Goal: Contribute content: Add original content to the website for others to see

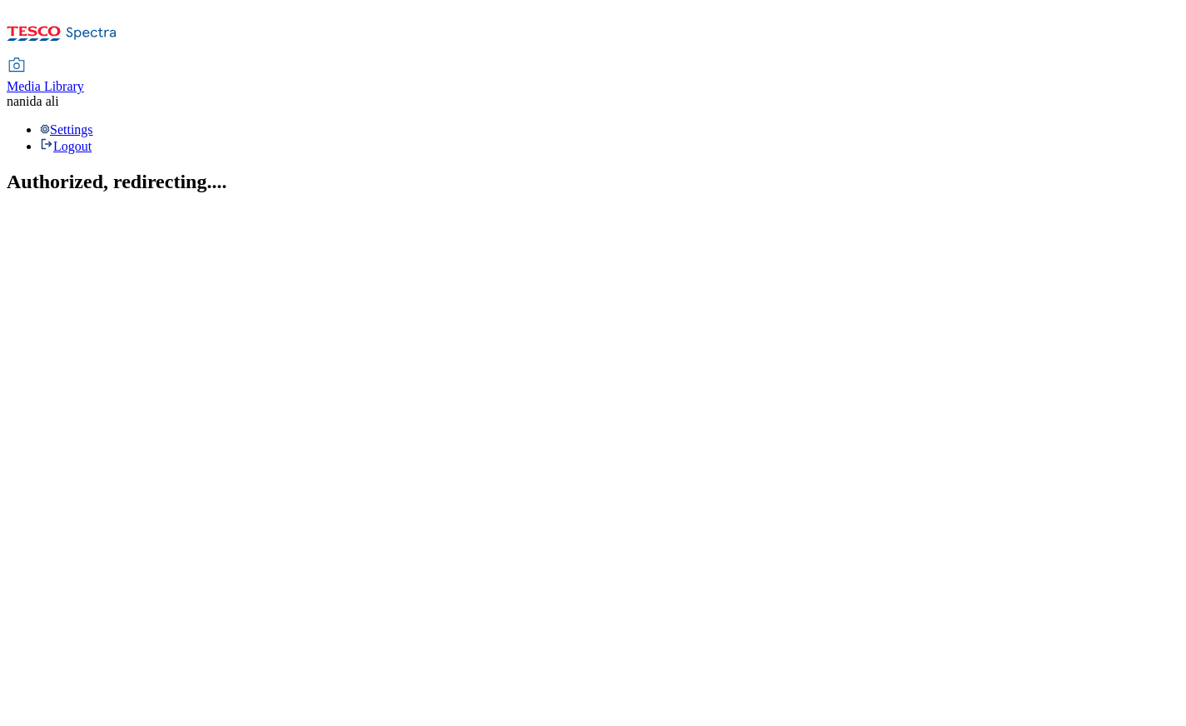
click at [84, 79] on span "Media Library" at bounding box center [45, 86] width 77 height 14
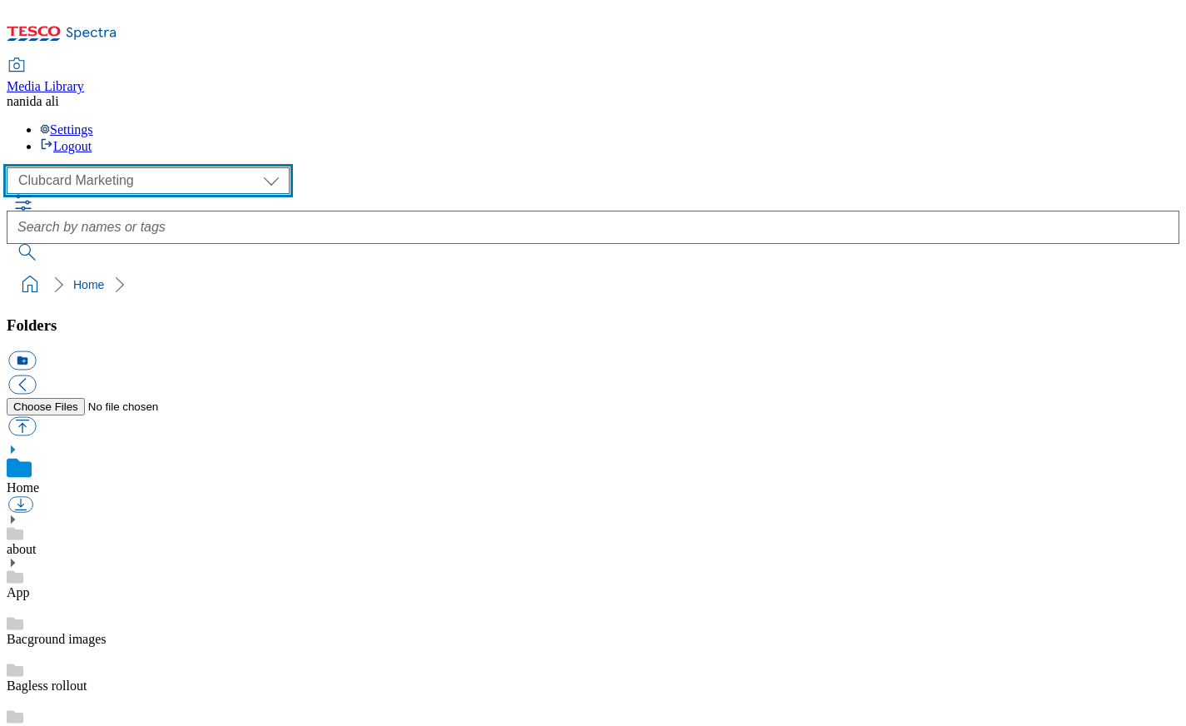
select select "flare-ghs-mktg"
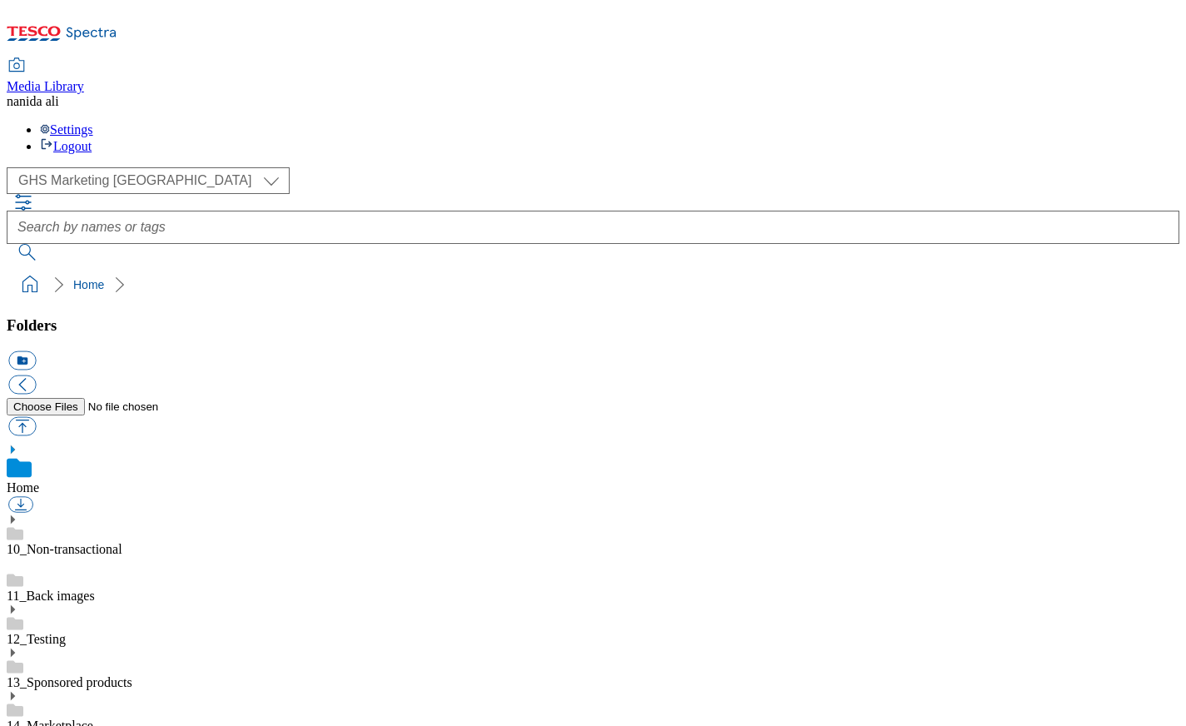
click at [293, 269] on ol "Home" at bounding box center [598, 285] width 1163 height 32
click at [93, 719] on link "14_Marketplace" at bounding box center [50, 726] width 87 height 14
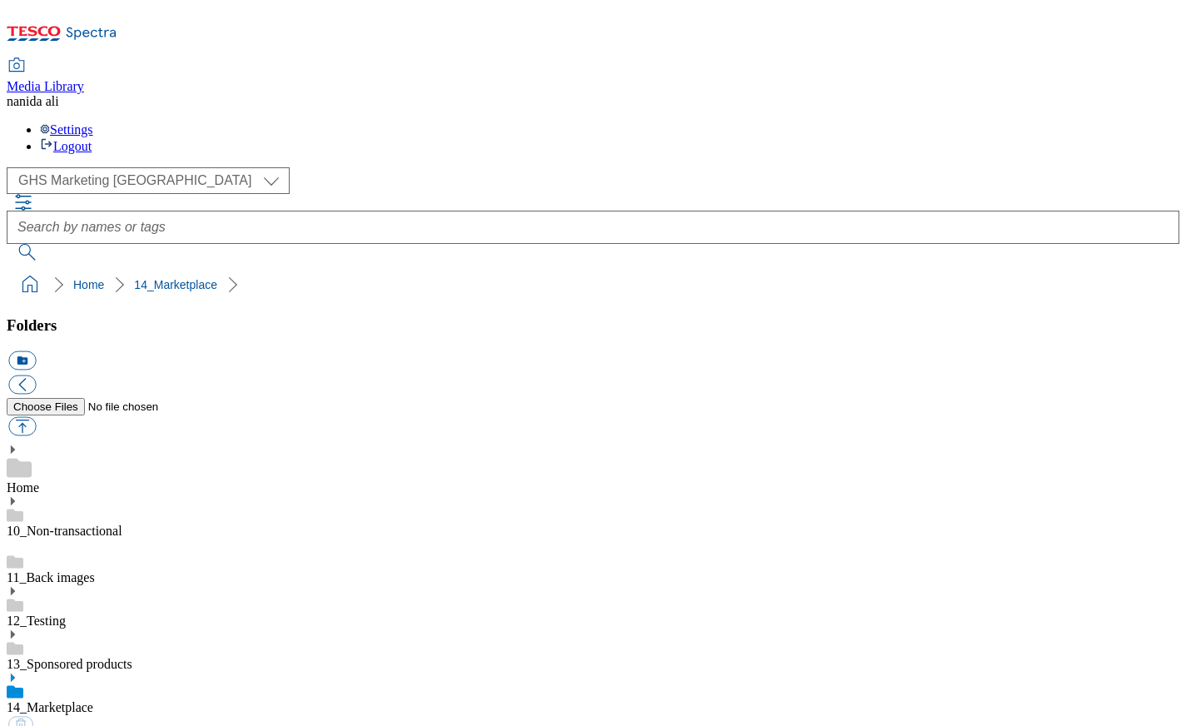
click at [18, 672] on icon at bounding box center [13, 678] width 12 height 12
click at [15, 717] on use at bounding box center [13, 721] width 4 height 8
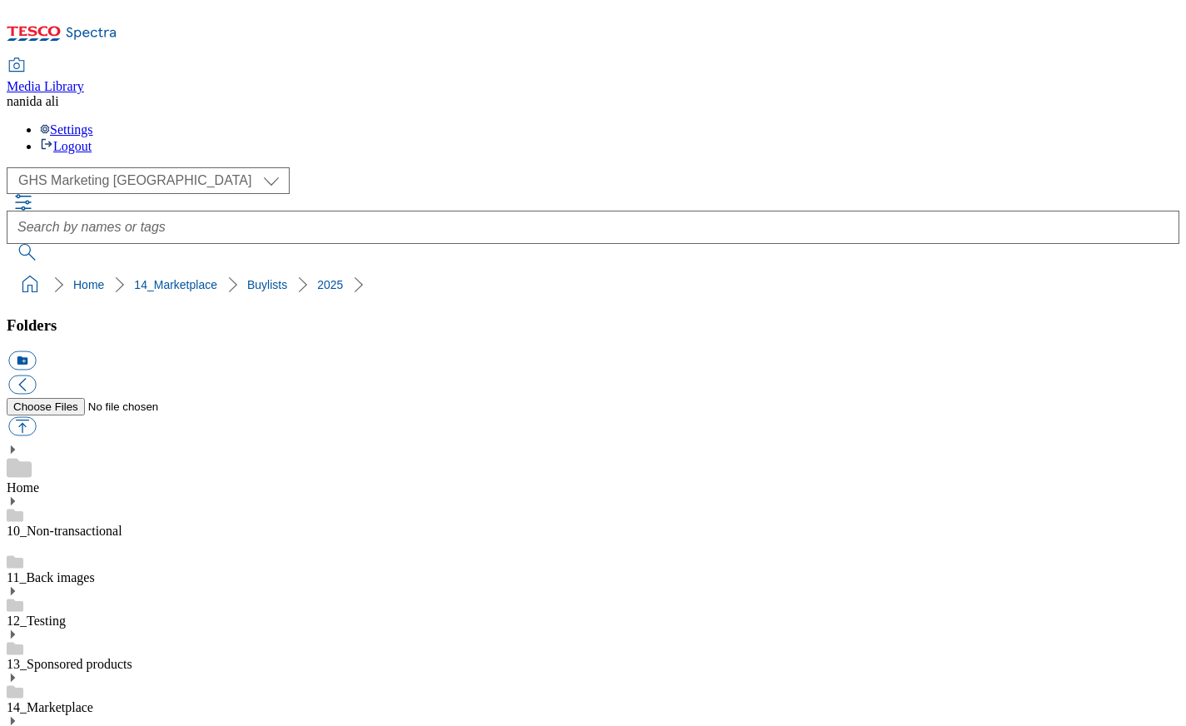
drag, startPoint x: 123, startPoint y: 463, endPoint x: 110, endPoint y: 462, distance: 13.3
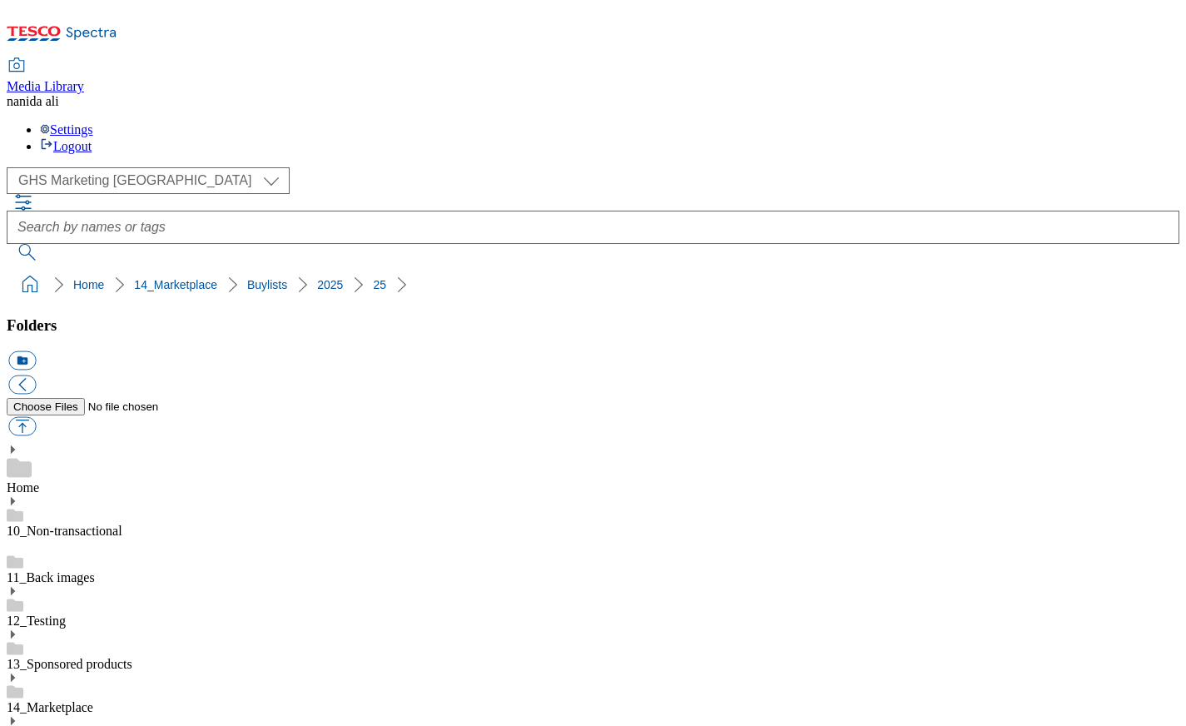
click at [36, 351] on button "icon_new_folder" at bounding box center [21, 360] width 27 height 19
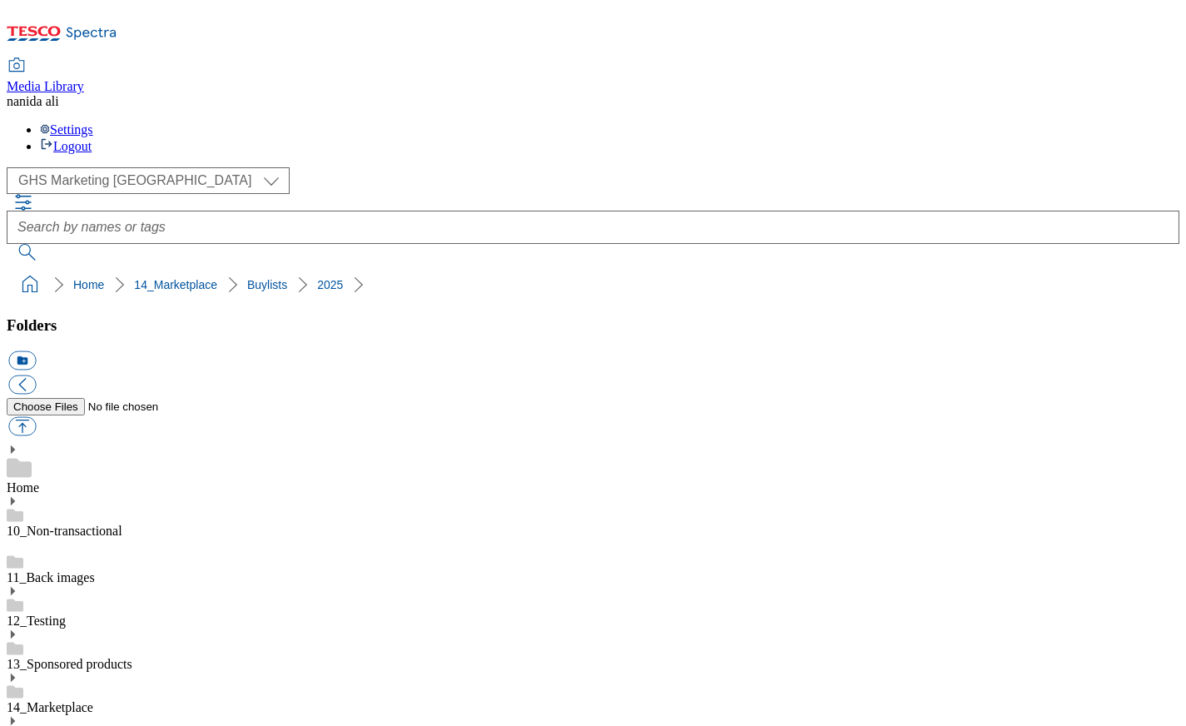
type input "2529-MP-Deals"
click at [36, 417] on button "button" at bounding box center [21, 426] width 27 height 19
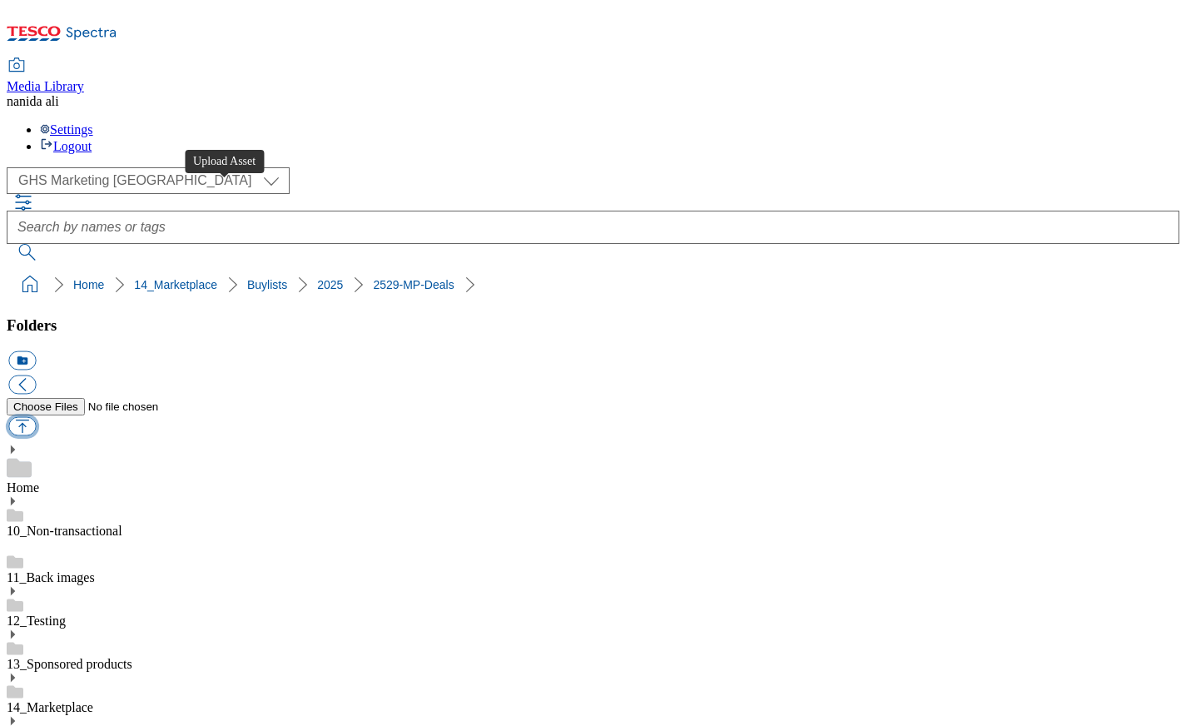
type input "C:\fakepath\2529-[PERSON_NAME]-Thumb-Toys.jpg"
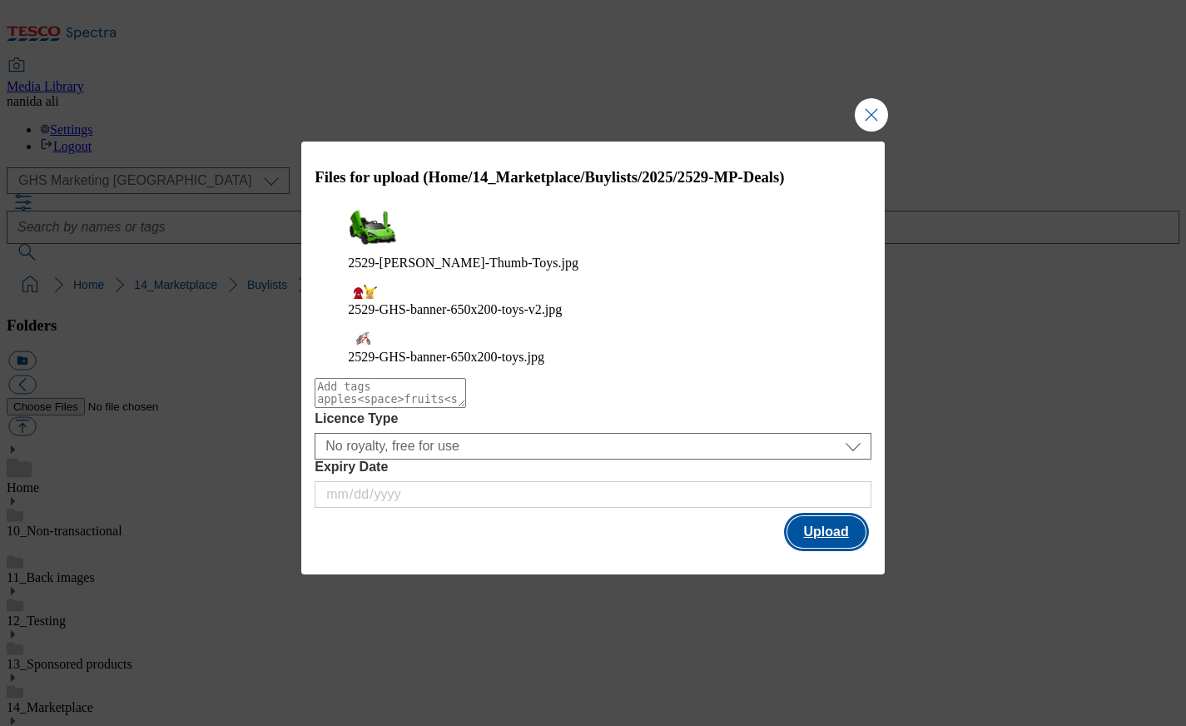
click at [826, 516] on button "Upload" at bounding box center [827, 532] width 78 height 32
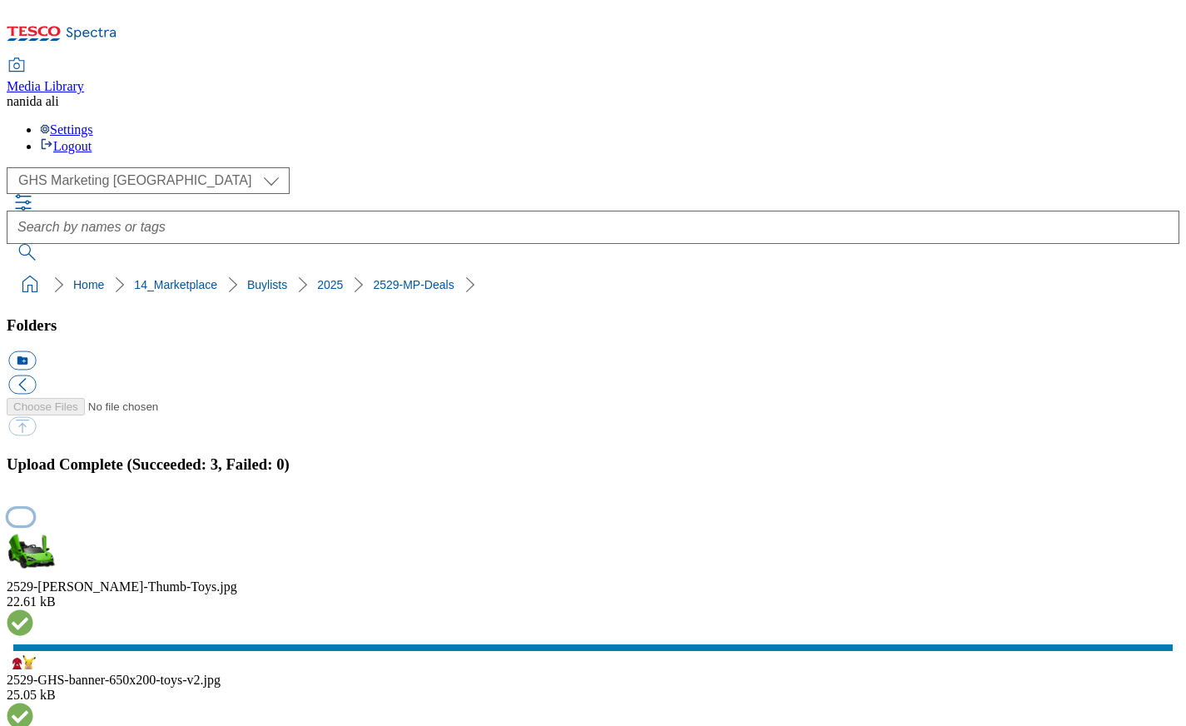
click at [33, 509] on button "button" at bounding box center [20, 517] width 25 height 16
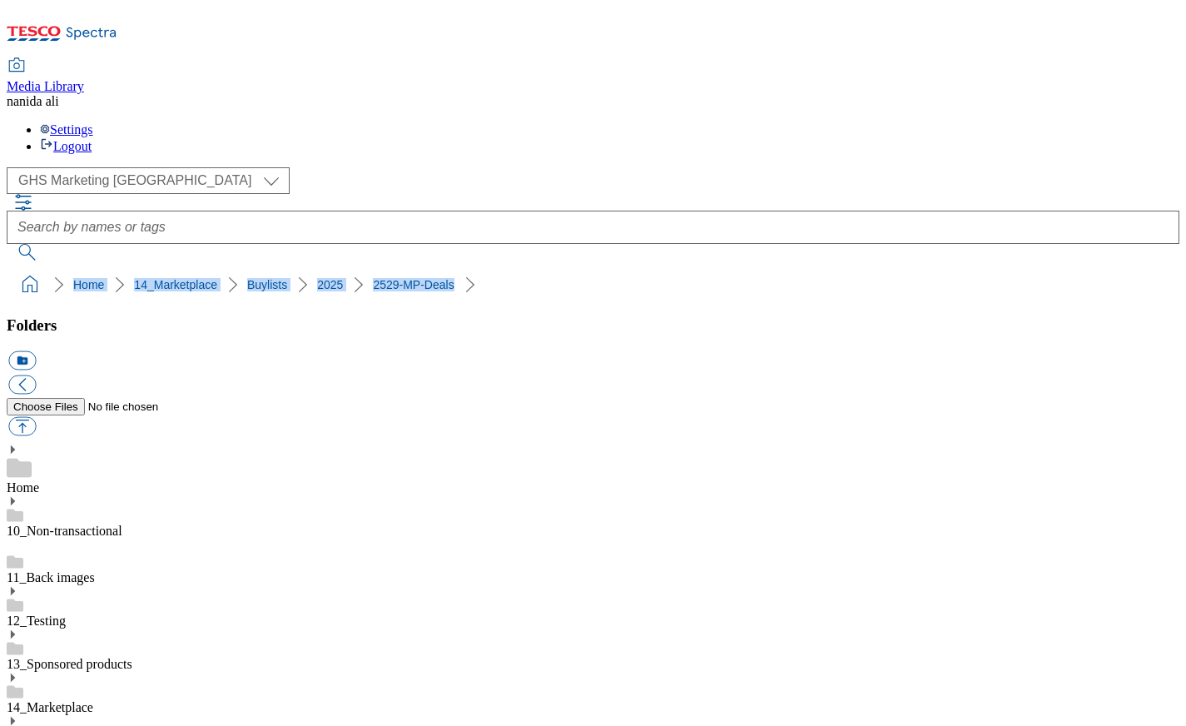
drag, startPoint x: 10, startPoint y: 143, endPoint x: 455, endPoint y: 147, distance: 444.6
click at [455, 269] on ol "Home 14_Marketplace Buylists 2025 2529-MP-Deals" at bounding box center [598, 285] width 1163 height 32
copy ol "Home 14_Marketplace Buylists 2025 2529-MP-Deals"
